Goal: Task Accomplishment & Management: Use online tool/utility

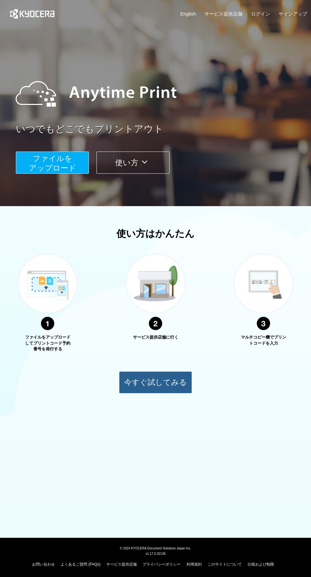
click at [159, 382] on button "今すぐ試してみる" at bounding box center [155, 382] width 73 height 22
click at [43, 157] on span "ファイルを ​​アップロード" at bounding box center [52, 163] width 47 height 18
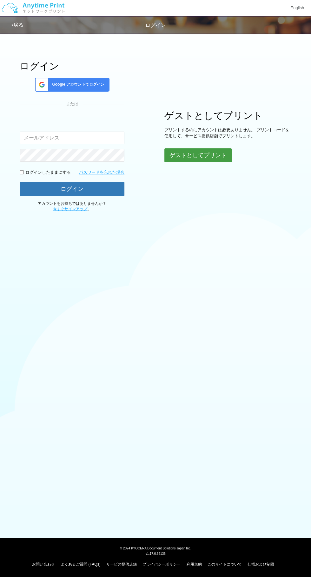
click at [206, 155] on button "ゲストとしてプリント" at bounding box center [197, 155] width 67 height 14
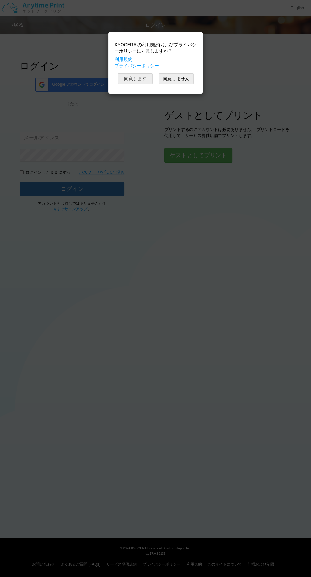
click at [126, 79] on button "同意します" at bounding box center [135, 78] width 35 height 11
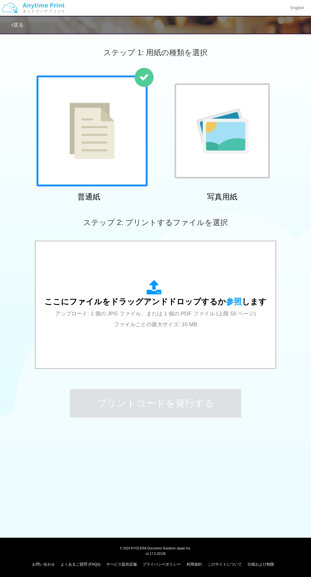
click at [223, 145] on img at bounding box center [222, 130] width 52 height 45
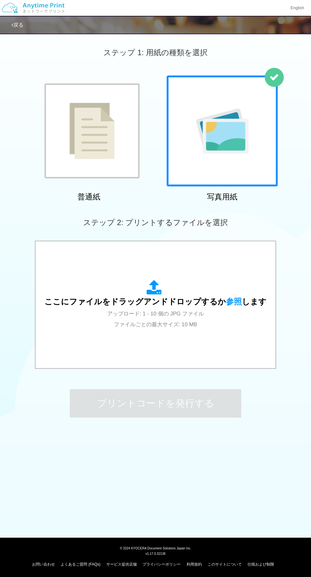
click at [144, 297] on div "ここにファイルをドラッグアンドドロップするか 参照 します アップロード: 1 - 10 個の JPG ファイル ファイルごとの最大サイズ: 10 MB" at bounding box center [155, 304] width 222 height 49
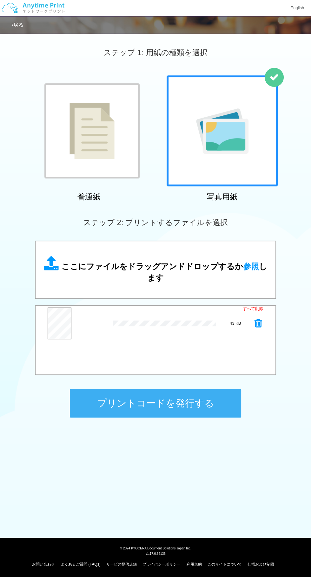
click at [190, 399] on button "プリントコードを発行する" at bounding box center [155, 403] width 171 height 29
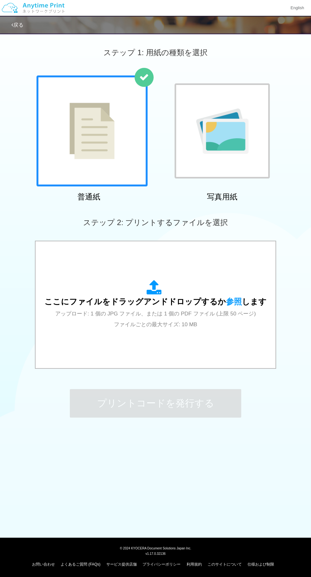
click at [226, 151] on img at bounding box center [222, 130] width 52 height 45
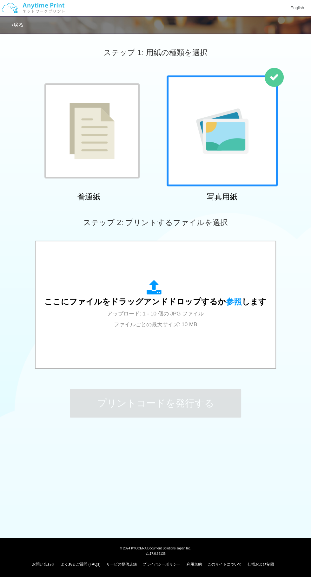
click at [163, 301] on span "ここにファイルをドラッグアンドドロップするか 参照 します" at bounding box center [155, 301] width 222 height 9
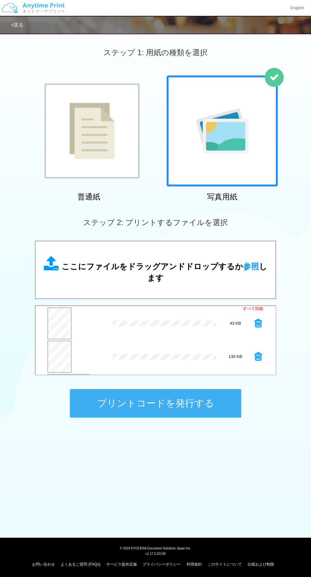
click at [172, 405] on button "プリントコードを発行する" at bounding box center [155, 403] width 171 height 29
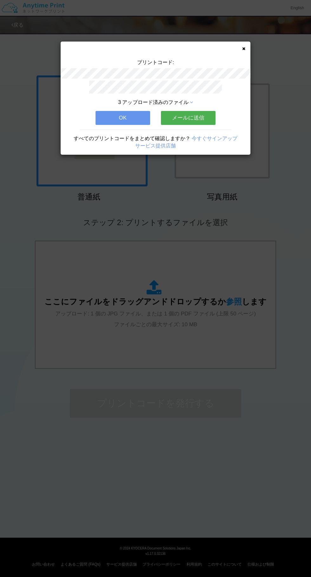
click at [115, 115] on button "OK" at bounding box center [122, 118] width 55 height 14
